Goal: Information Seeking & Learning: Check status

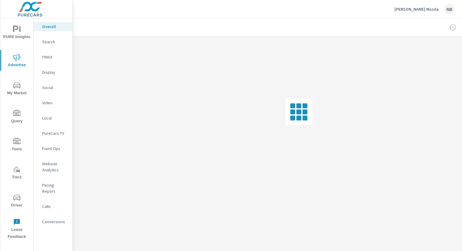
click at [48, 74] on p "Display" at bounding box center [54, 72] width 25 height 6
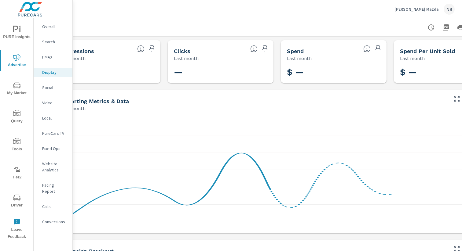
scroll to position [0, 63]
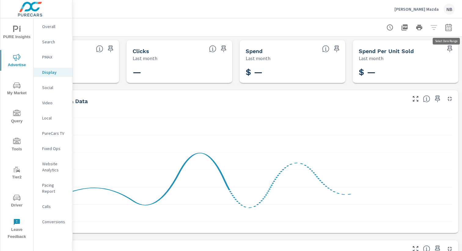
click at [450, 25] on icon "button" at bounding box center [448, 27] width 7 height 7
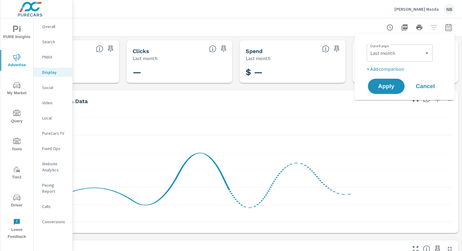
click at [398, 60] on div "Custom Yesterday Last week Last 7 days Last 14 days Last 30 days Last 45 days L…" at bounding box center [399, 53] width 66 height 17
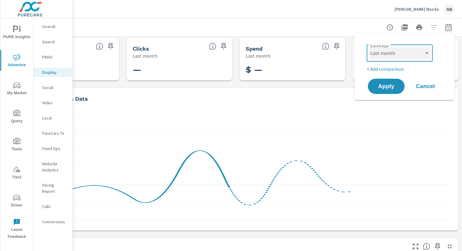
click at [397, 55] on select "Custom Yesterday Last week Last 7 days Last 14 days Last 30 days Last 45 days L…" at bounding box center [399, 53] width 61 height 12
click at [369, 47] on select "Custom Yesterday Last week Last 7 days Last 14 days Last 30 days Last 45 days L…" at bounding box center [399, 53] width 61 height 12
select select "Last 7 days"
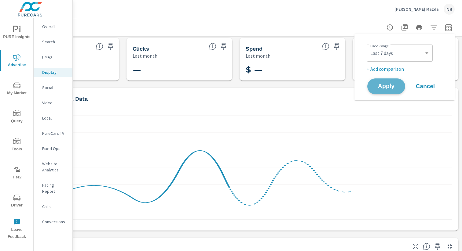
click at [389, 87] on span "Apply" at bounding box center [385, 87] width 25 height 6
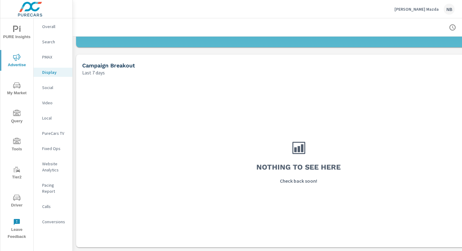
scroll to position [186, 63]
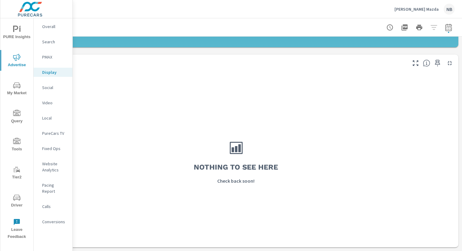
click at [451, 27] on icon "button" at bounding box center [448, 27] width 7 height 7
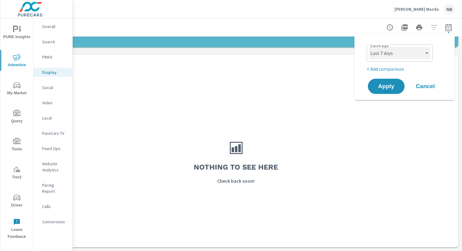
click at [413, 50] on select "Custom Yesterday Last week Last 7 days Last 14 days Last 30 days Last 45 days L…" at bounding box center [399, 53] width 61 height 12
click at [369, 47] on select "Custom Yesterday Last week Last 7 days Last 14 days Last 30 days Last 45 days L…" at bounding box center [399, 53] width 61 height 12
select select "Month to date"
click at [395, 90] on button "Apply" at bounding box center [386, 86] width 38 height 16
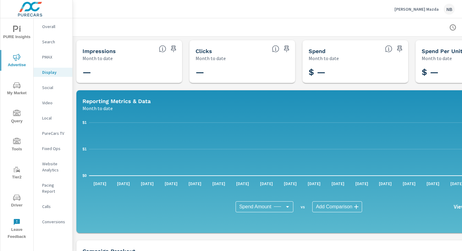
click at [15, 199] on icon "nav menu" at bounding box center [16, 197] width 7 height 7
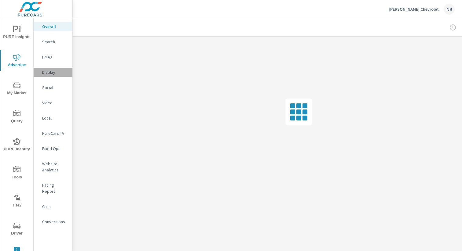
click at [53, 71] on p "Display" at bounding box center [54, 72] width 25 height 6
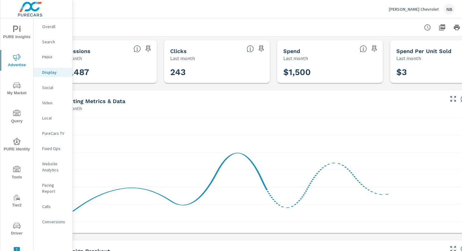
scroll to position [0, 63]
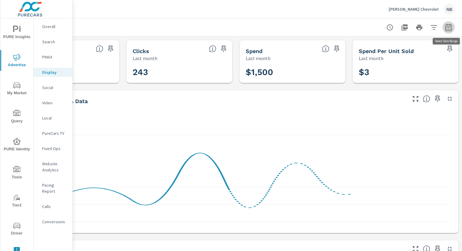
click at [452, 31] on button "button" at bounding box center [448, 27] width 12 height 12
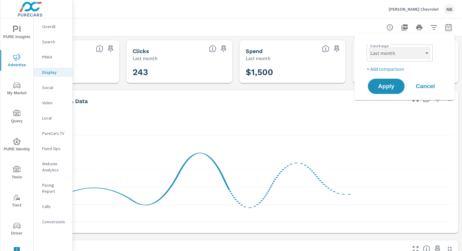
click at [425, 53] on select "Custom [DATE] Last week Last 7 days Last 14 days Last 30 days Last 45 days Last…" at bounding box center [399, 53] width 61 height 12
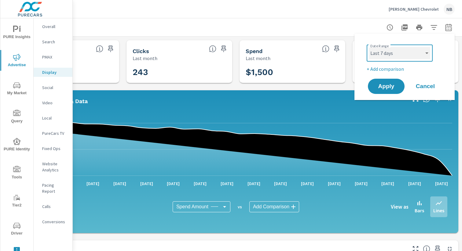
click at [369, 47] on select "Custom [DATE] Last week Last 7 days Last 14 days Last 30 days Last 45 days Last…" at bounding box center [399, 53] width 61 height 12
select select "Last 7 days"
drag, startPoint x: 384, startPoint y: 84, endPoint x: 430, endPoint y: 81, distance: 46.8
click at [384, 84] on span "Apply" at bounding box center [386, 86] width 24 height 5
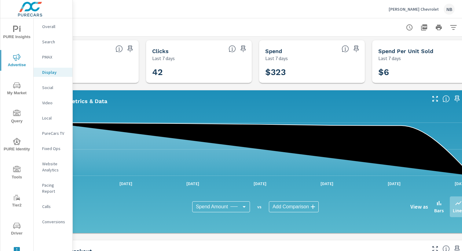
scroll to position [0, 63]
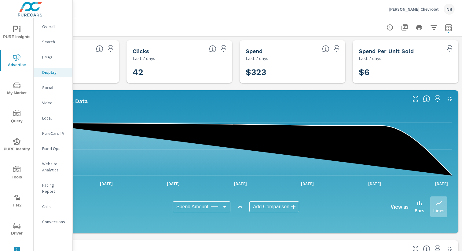
click at [446, 30] on icon "button" at bounding box center [448, 27] width 7 height 7
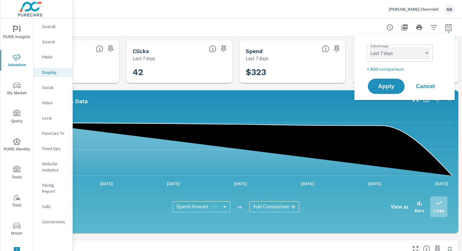
click at [404, 55] on select "Custom Yesterday Last week Last 7 days Last 14 days Last 30 days Last 45 days L…" at bounding box center [399, 53] width 61 height 12
click at [369, 47] on select "Custom Yesterday Last week Last 7 days Last 14 days Last 30 days Last 45 days L…" at bounding box center [399, 53] width 61 height 12
select select "Yesterday"
click at [389, 92] on button "Apply" at bounding box center [386, 86] width 38 height 16
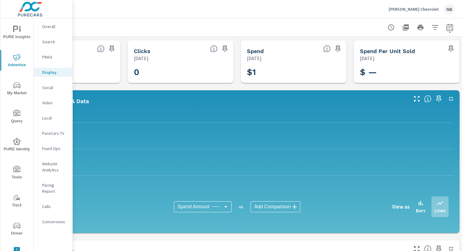
scroll to position [0, 63]
drag, startPoint x: 455, startPoint y: 30, endPoint x: 449, endPoint y: 30, distance: 6.1
click at [455, 30] on div at bounding box center [236, 27] width 452 height 18
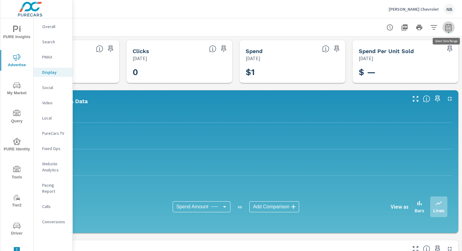
click at [447, 30] on icon "button" at bounding box center [448, 27] width 7 height 7
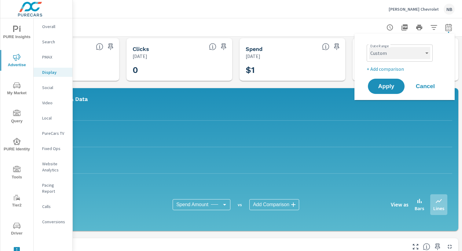
click at [413, 56] on select "Custom Yesterday Last week Last 7 days Last 14 days Last 30 days Last 45 days L…" at bounding box center [399, 53] width 61 height 12
click at [369, 47] on select "Custom Yesterday Last week Last 7 days Last 14 days Last 30 days Last 45 days L…" at bounding box center [399, 53] width 61 height 12
select select "Last 14 days"
click at [381, 89] on span "Apply" at bounding box center [385, 87] width 25 height 6
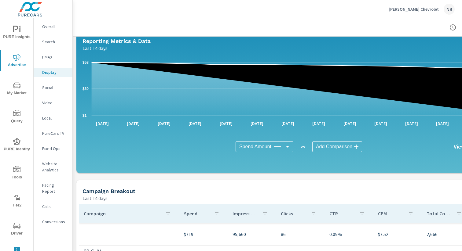
scroll to position [60, 63]
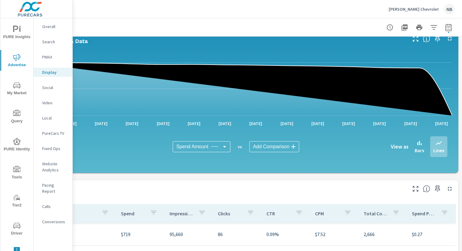
click at [365, 138] on div "View as Bars Lines" at bounding box center [376, 146] width 141 height 21
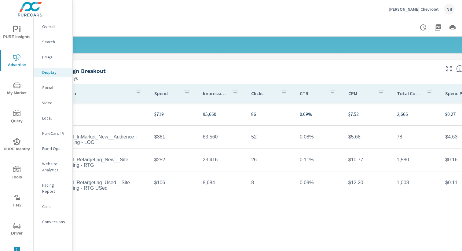
scroll to position [180, 32]
click at [426, 8] on p "Nimnicht Chevrolet" at bounding box center [413, 8] width 50 height 5
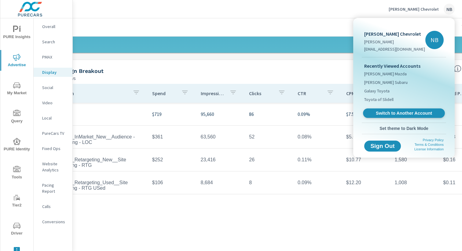
click at [386, 115] on span "Switch to Another Account" at bounding box center [403, 114] width 75 height 6
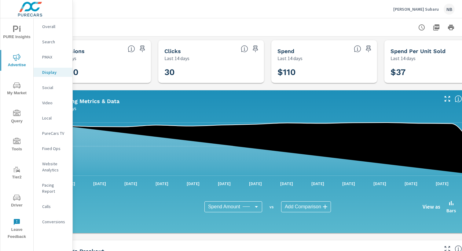
scroll to position [0, 63]
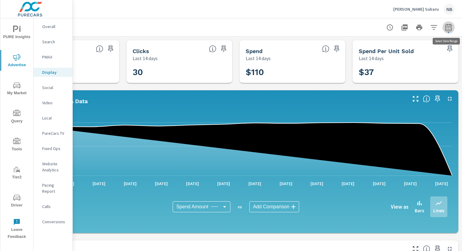
click at [448, 28] on icon "button" at bounding box center [448, 27] width 7 height 7
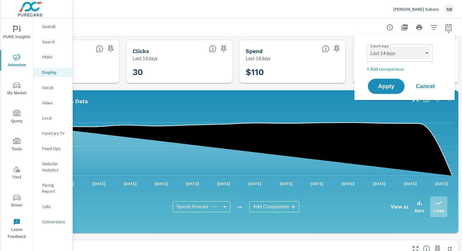
click at [411, 52] on select "Custom Yesterday Last week Last 7 days Last 14 days Last 30 days Last 45 days L…" at bounding box center [399, 53] width 61 height 12
click at [369, 47] on select "Custom Yesterday Last week Last 7 days Last 14 days Last 30 days Last 45 days L…" at bounding box center [399, 53] width 61 height 12
select select "Last 7 days"
click at [397, 85] on span "Apply" at bounding box center [385, 87] width 25 height 6
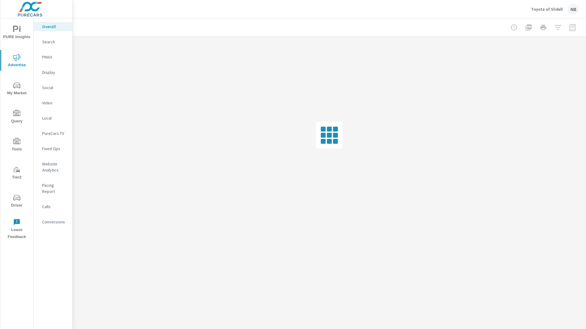
click at [51, 89] on p "Social" at bounding box center [54, 88] width 25 height 6
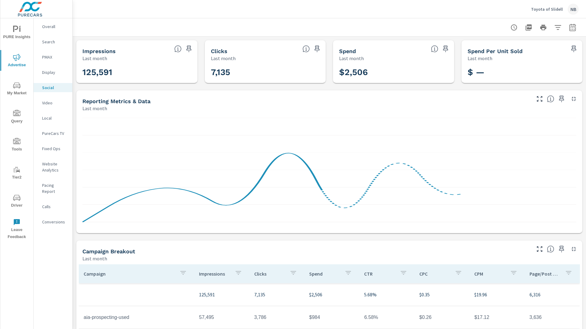
click at [16, 193] on button "Driver" at bounding box center [16, 201] width 33 height 21
